Goal: Information Seeking & Learning: Learn about a topic

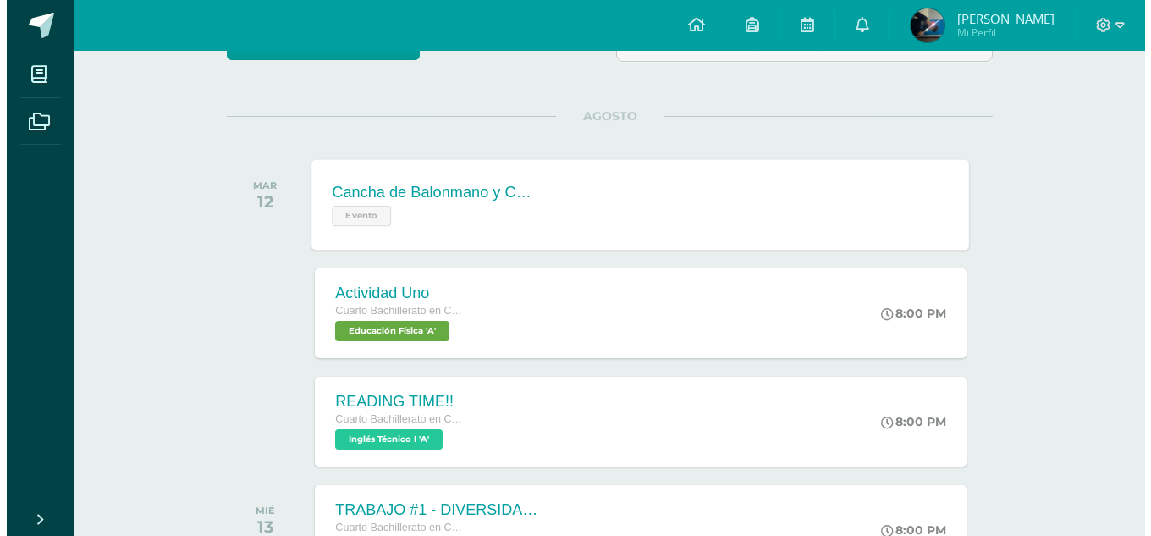
scroll to position [423, 0]
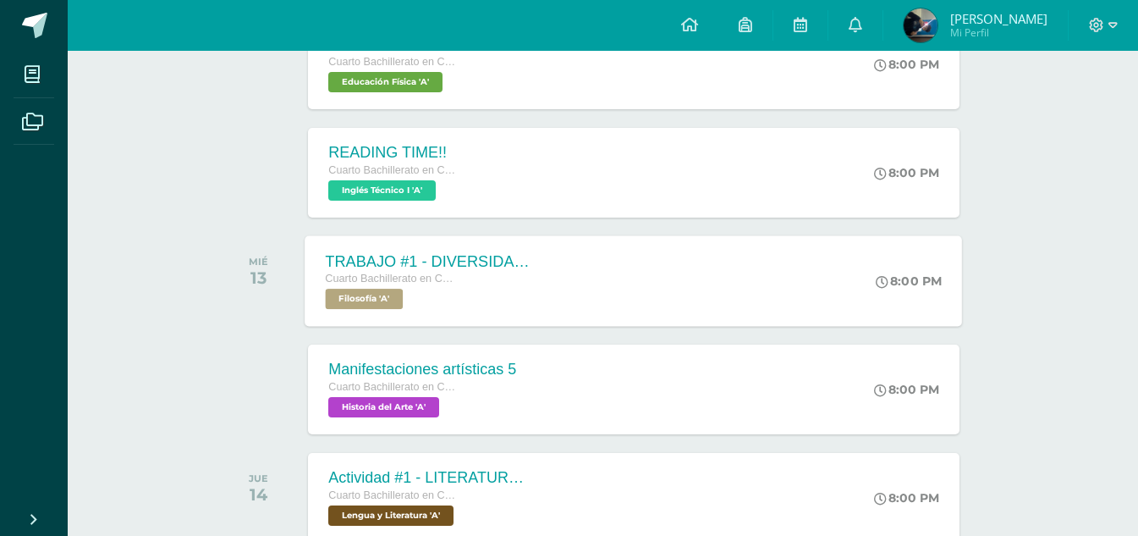
click at [464, 282] on div "Cuarto Bachillerato en CCLL con Orientación en Diseño Gráfico" at bounding box center [428, 279] width 205 height 19
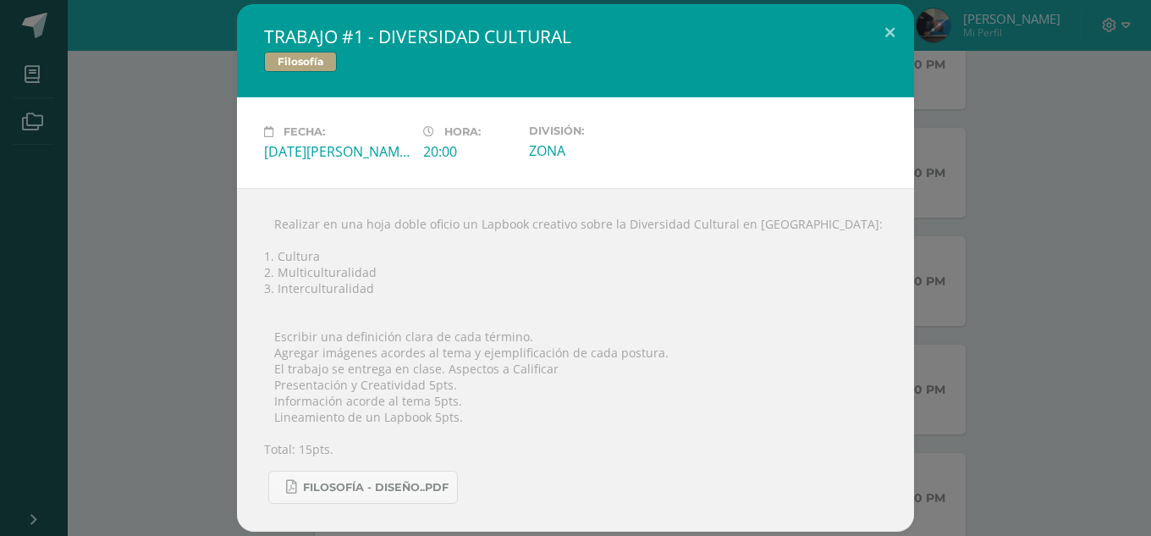
click at [598, 54] on div "TRABAJO #1 - DIVERSIDAD CULTURAL Filosofía Fecha: [DATE][PERSON_NAME] Hora: 20:…" at bounding box center [575, 267] width 677 height 527
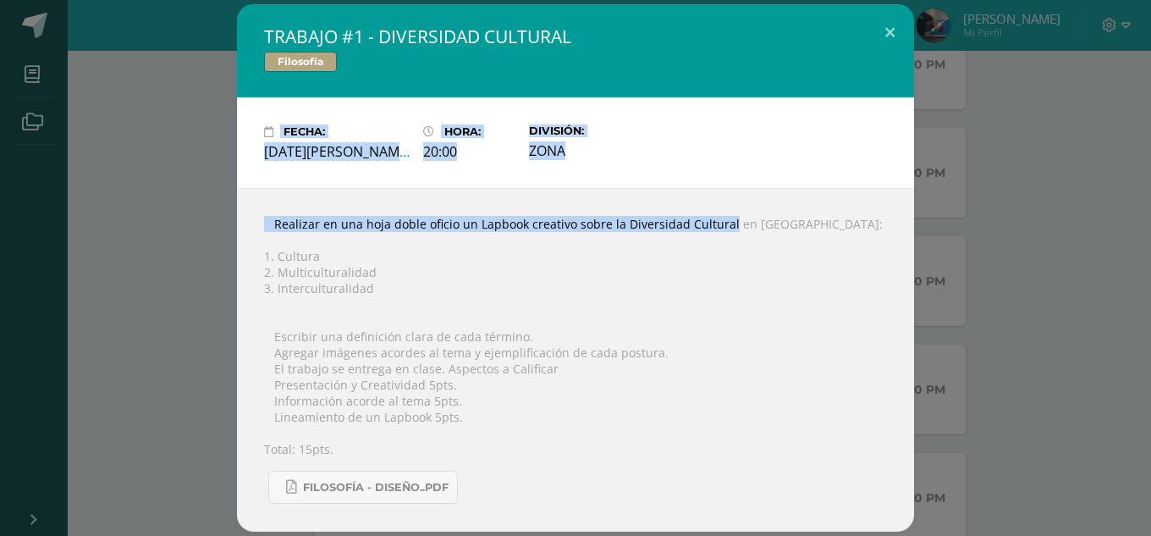
click at [578, 111] on div "Fecha: [DATE][PERSON_NAME] Hora: 20:00 División: ZONA" at bounding box center [575, 142] width 677 height 91
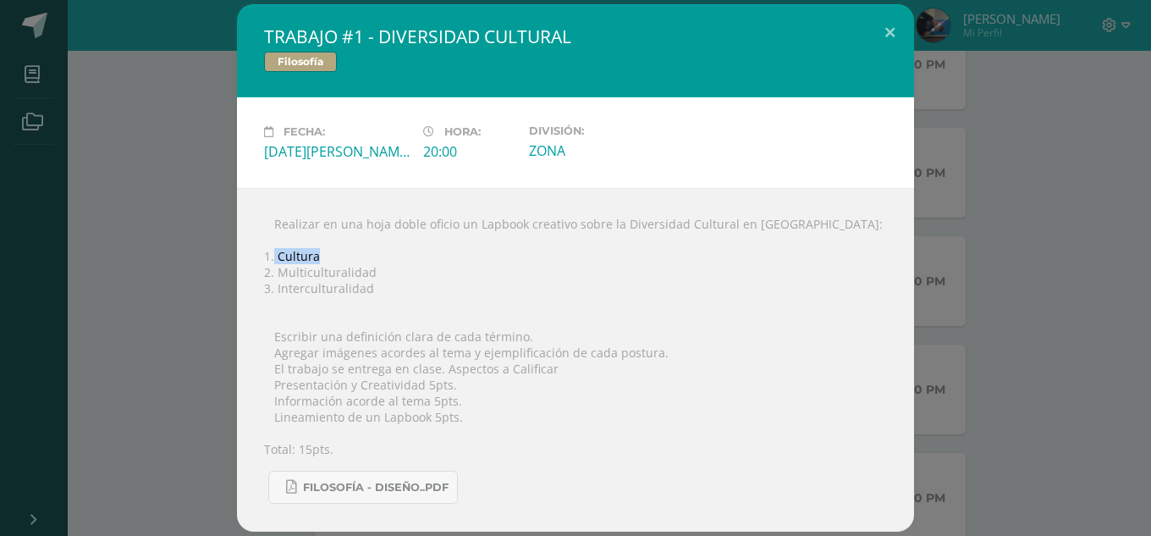
drag, startPoint x: 275, startPoint y: 255, endPoint x: 329, endPoint y: 256, distance: 54.2
click at [329, 256] on div " Realizar en una hoja doble oficio un Lapbook creativo sobre la Diversidad Cul…" at bounding box center [575, 360] width 677 height 344
copy div "Cultura"
click at [366, 486] on span "FILOSOFÍA - DISEÑO..pdf" at bounding box center [376, 488] width 146 height 14
click at [369, 266] on div " Realizar en una hoja doble oficio un Lapbook creativo sobre la Diversidad Cul…" at bounding box center [575, 360] width 677 height 344
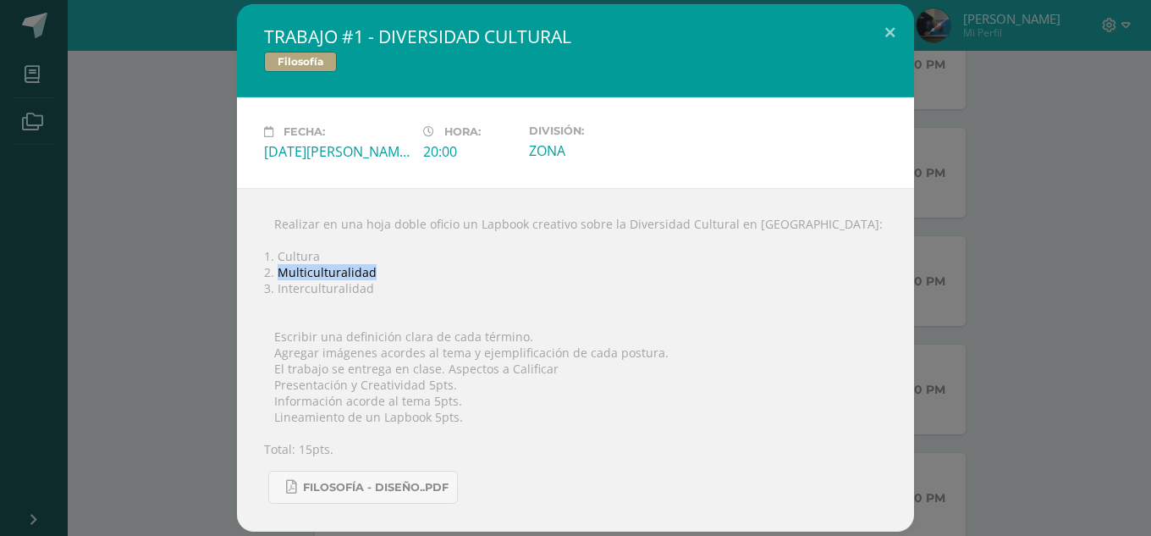
drag, startPoint x: 371, startPoint y: 268, endPoint x: 280, endPoint y: 279, distance: 91.2
click at [280, 279] on div " Realizar en una hoja doble oficio un Lapbook creativo sobre la Diversidad Cul…" at bounding box center [575, 360] width 677 height 344
copy div "Multiculturalidad"
